Goal: Information Seeking & Learning: Check status

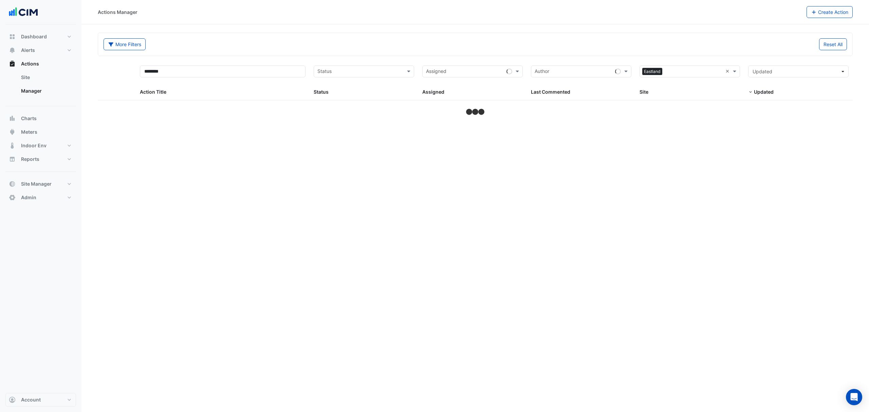
select select "***"
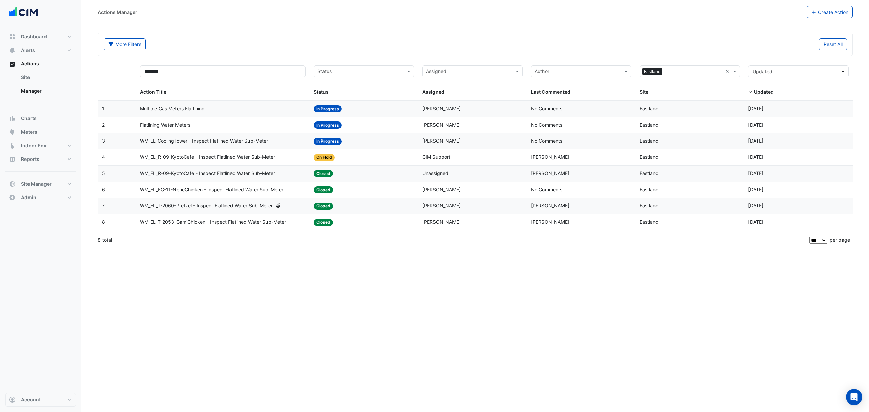
click at [189, 110] on span "Multiple Gas Meters Flatlining" at bounding box center [172, 109] width 65 height 8
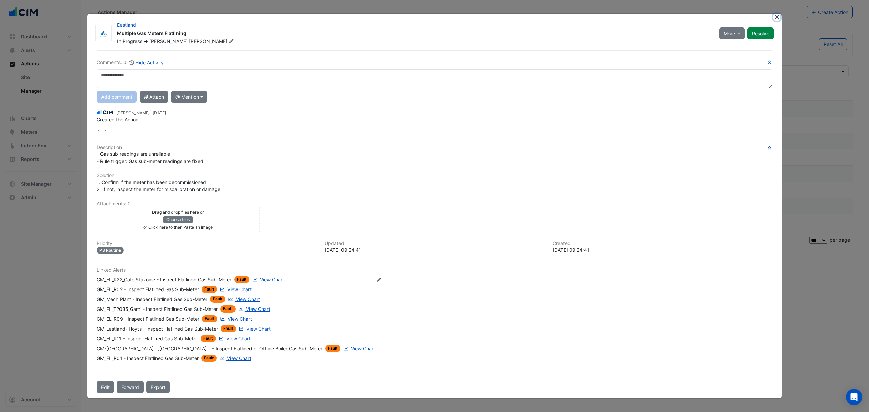
click at [651, 14] on button "Close" at bounding box center [776, 17] width 7 height 7
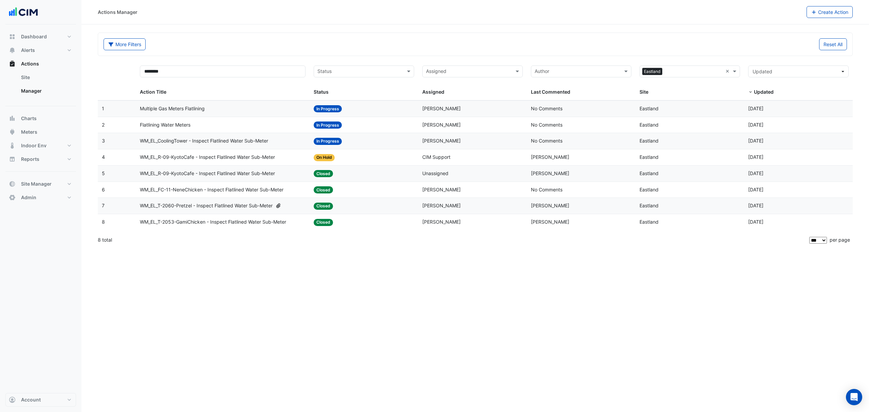
click at [189, 125] on span "Flatlining Water Meters" at bounding box center [165, 125] width 51 height 8
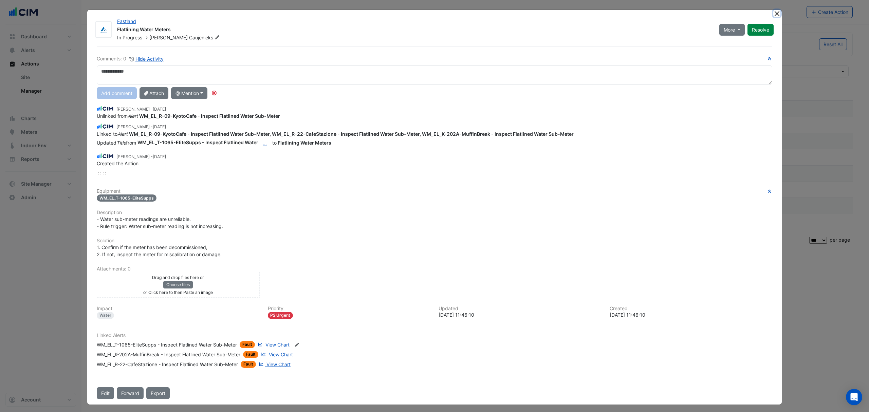
click at [651, 11] on button "Close" at bounding box center [776, 13] width 7 height 7
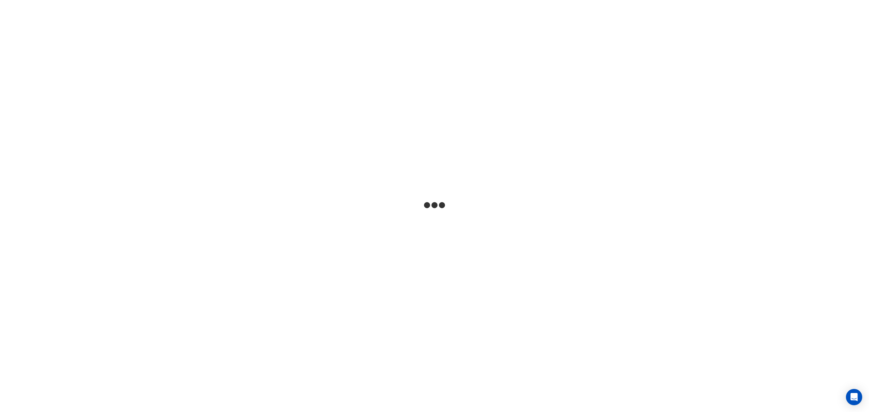
select select "***"
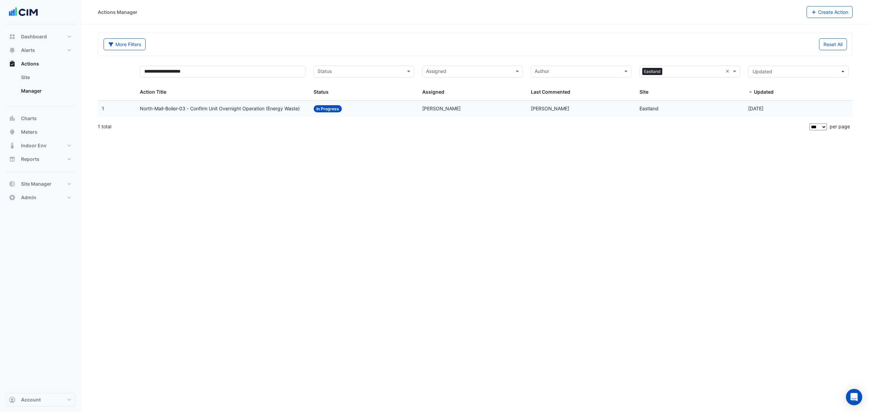
click at [244, 110] on span "North-Mall-Boiler-03 - Confirm Unit Overnight Operation (Energy Waste)" at bounding box center [220, 109] width 160 height 8
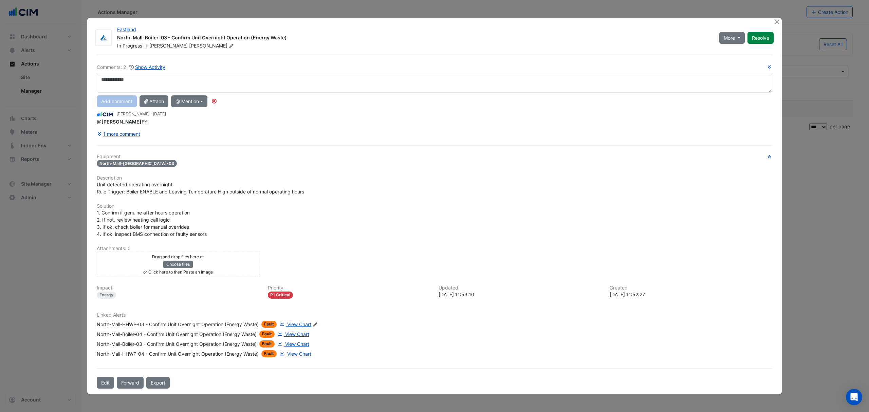
click at [292, 322] on span "View Chart" at bounding box center [299, 324] width 24 height 6
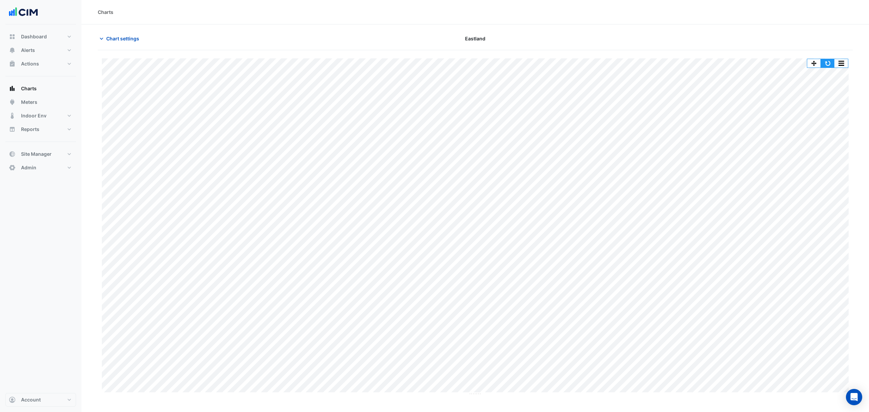
click at [829, 60] on button "button" at bounding box center [827, 63] width 14 height 8
click at [39, 48] on button "Alerts" at bounding box center [40, 50] width 71 height 14
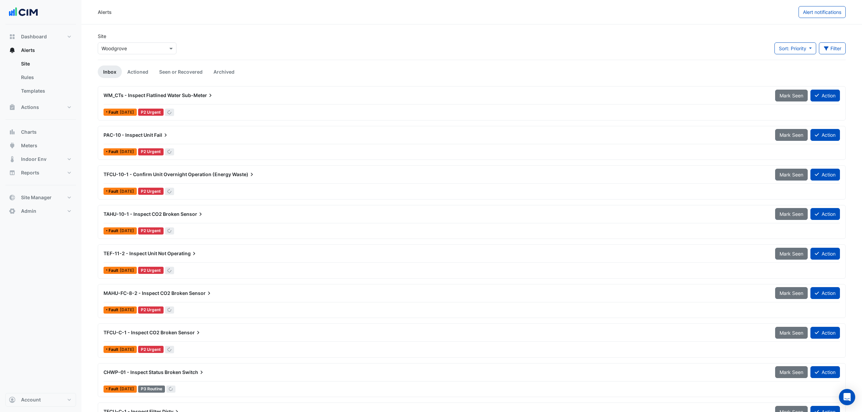
click at [125, 52] on input "text" at bounding box center [130, 48] width 58 height 7
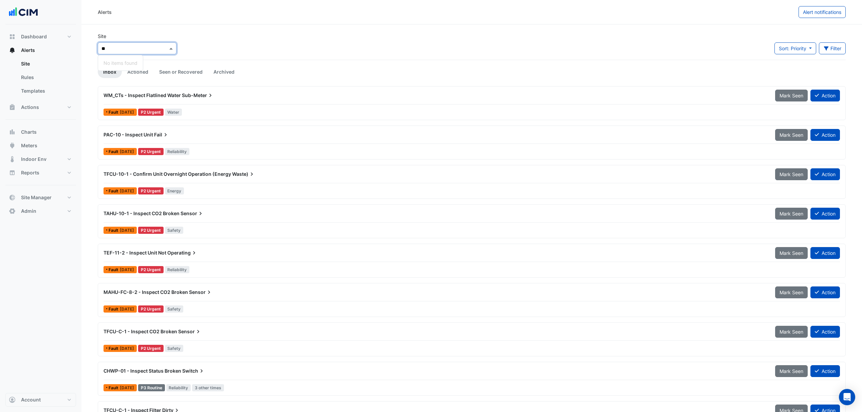
type input "*"
type input "****"
click at [125, 70] on span "Eastland" at bounding box center [118, 73] width 19 height 6
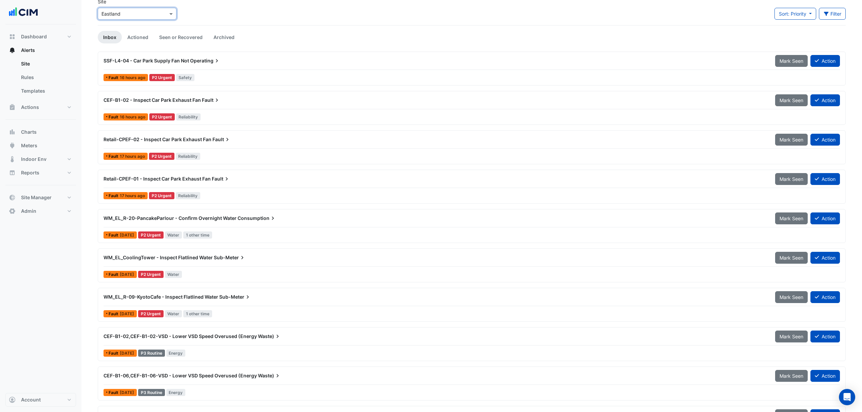
scroll to position [45, 0]
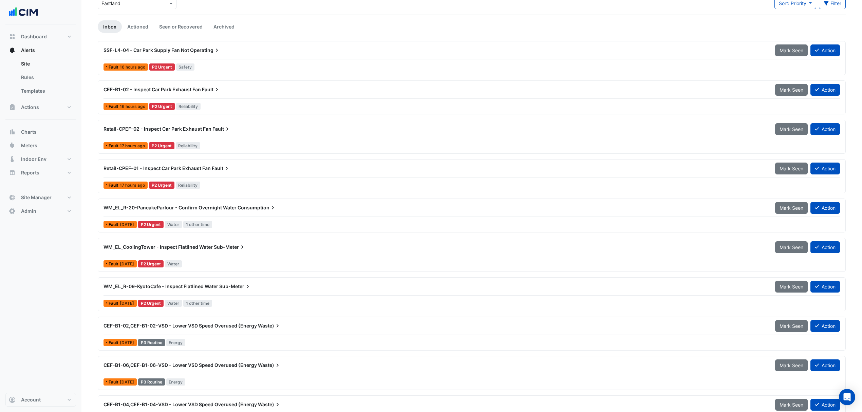
click at [174, 208] on span "WM_EL_R-20-PancakeParlour - Confirm Overnight Water" at bounding box center [169, 208] width 133 height 6
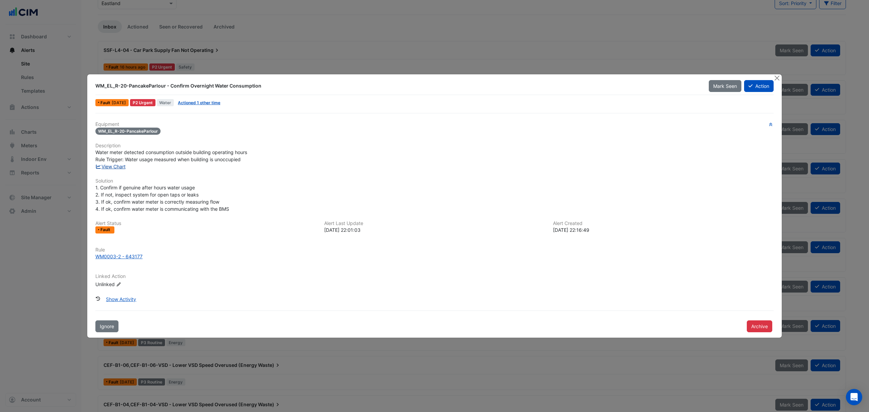
click at [114, 167] on link "View Chart" at bounding box center [110, 167] width 30 height 6
click at [777, 75] on button "Close" at bounding box center [776, 77] width 7 height 7
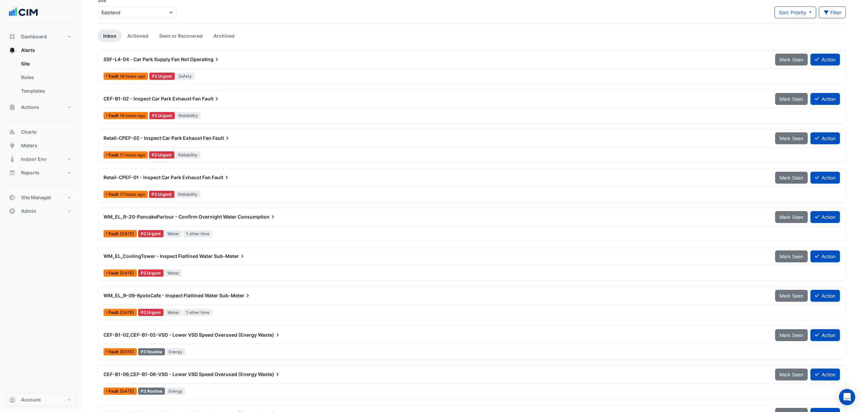
scroll to position [20, 0]
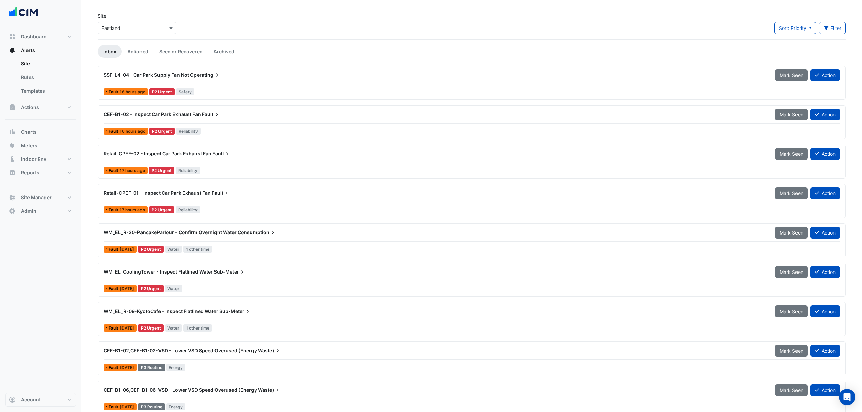
click at [206, 81] on div "SSF-L4-04 - Car Park Supply Fan Not Operating Mark Seen Action" at bounding box center [471, 76] width 736 height 15
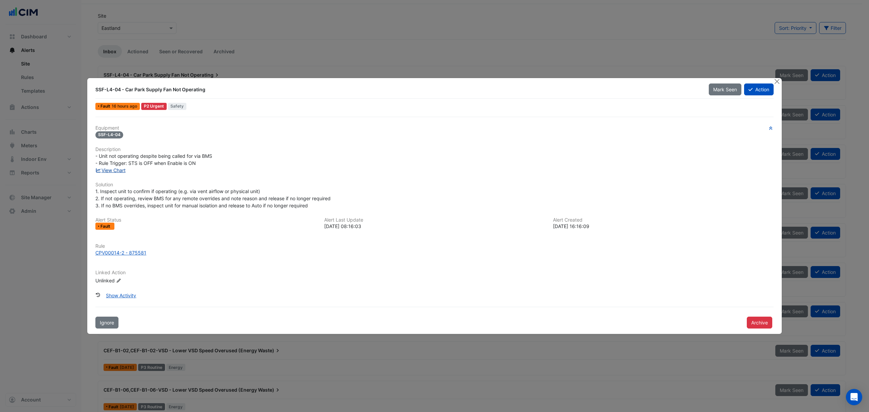
click at [120, 169] on link "View Chart" at bounding box center [110, 170] width 30 height 6
click at [778, 81] on button "Close" at bounding box center [776, 81] width 7 height 7
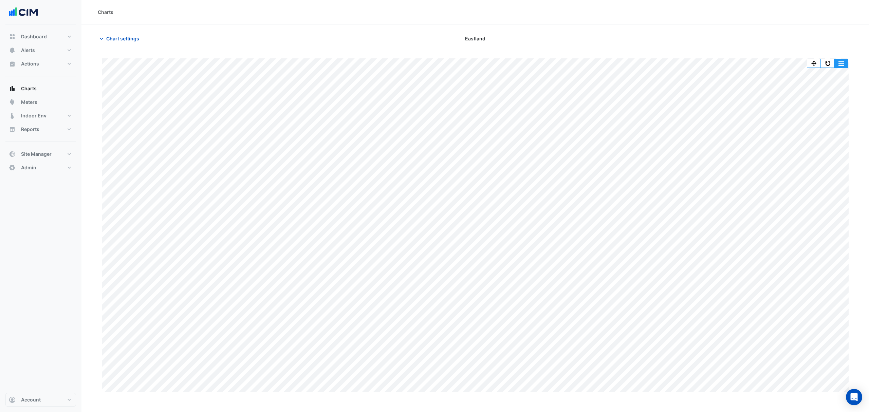
click at [831, 63] on button "button" at bounding box center [827, 63] width 14 height 8
